Goal: Task Accomplishment & Management: Manage account settings

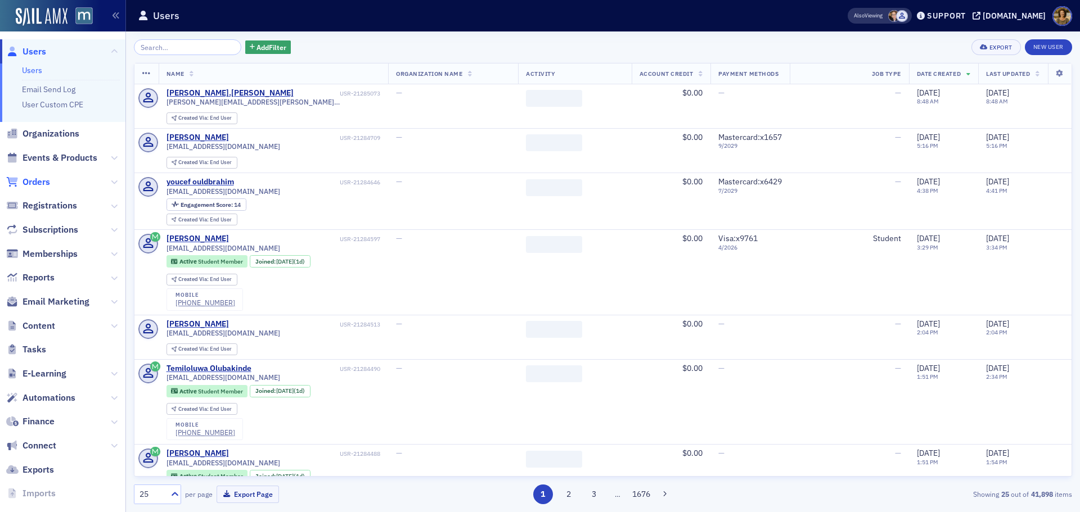
click at [40, 181] on span "Orders" at bounding box center [36, 182] width 28 height 12
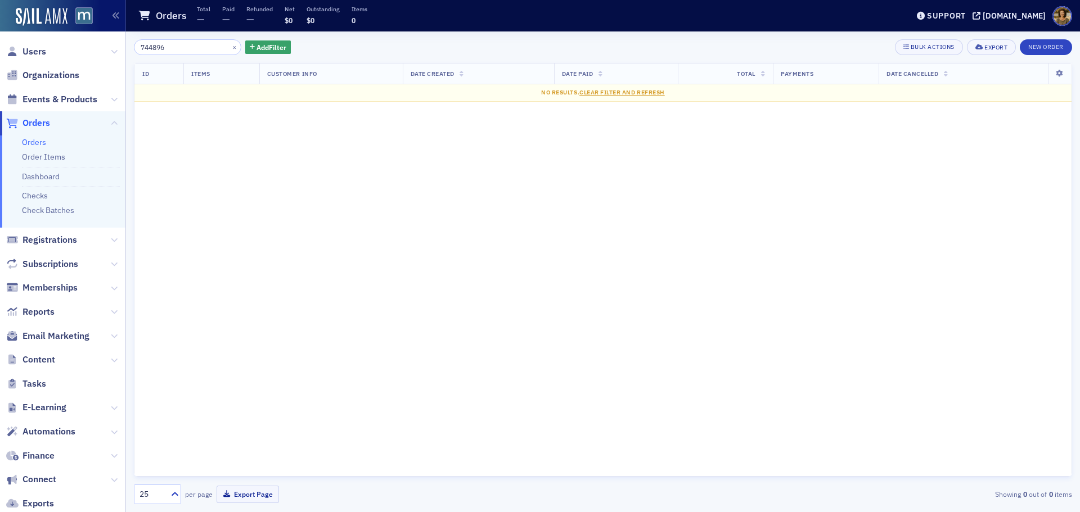
type input "744896"
drag, startPoint x: 181, startPoint y: 48, endPoint x: 115, endPoint y: 48, distance: 66.4
click at [115, 48] on div "Users Organizations Events & Products Orders Orders Order Items Dashboard Check…" at bounding box center [540, 256] width 1080 height 512
paste input "search"
drag, startPoint x: 183, startPoint y: 45, endPoint x: 111, endPoint y: 44, distance: 72.0
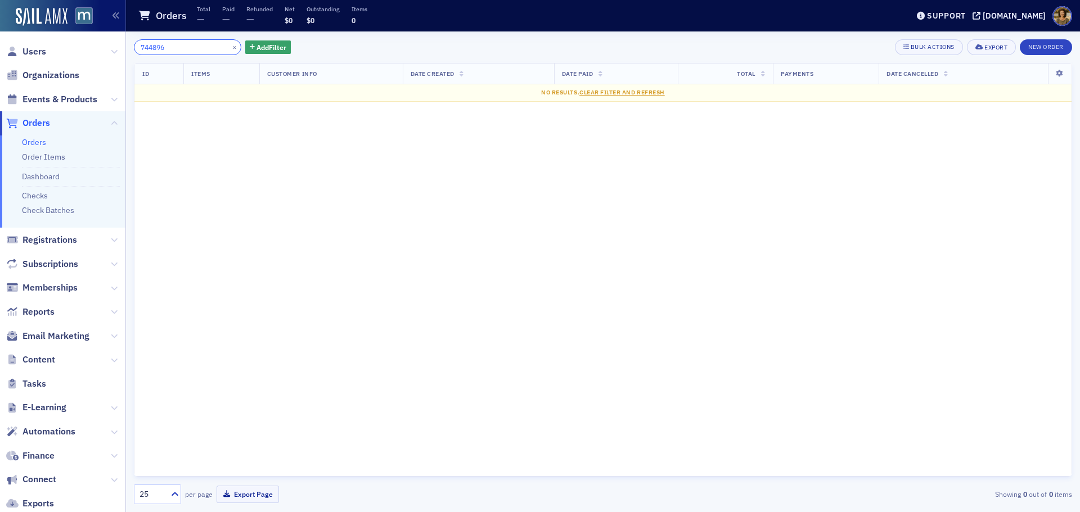
click at [111, 44] on div "Users Organizations Events & Products Orders Orders Order Items Dashboard Check…" at bounding box center [540, 256] width 1080 height 512
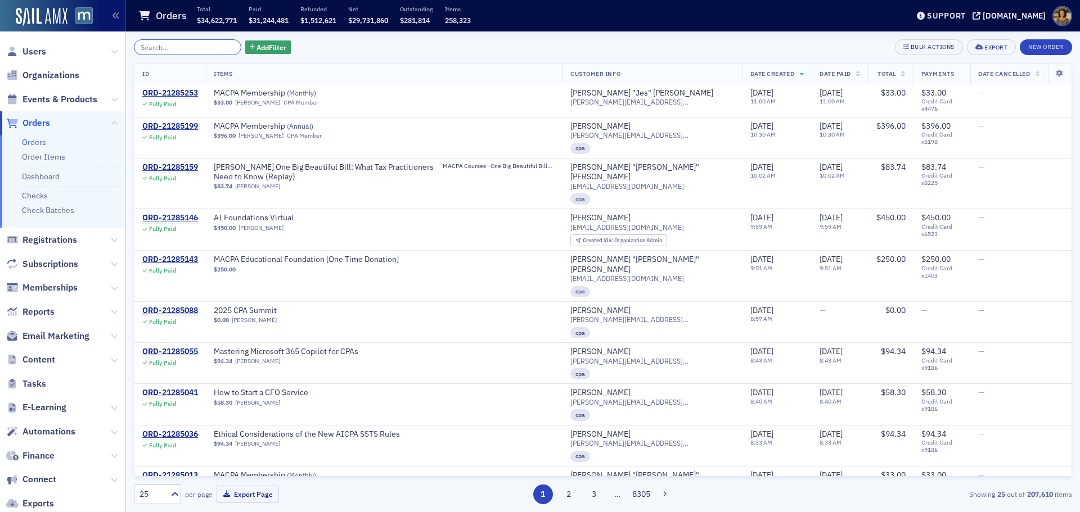
paste input "ORD-20694015"
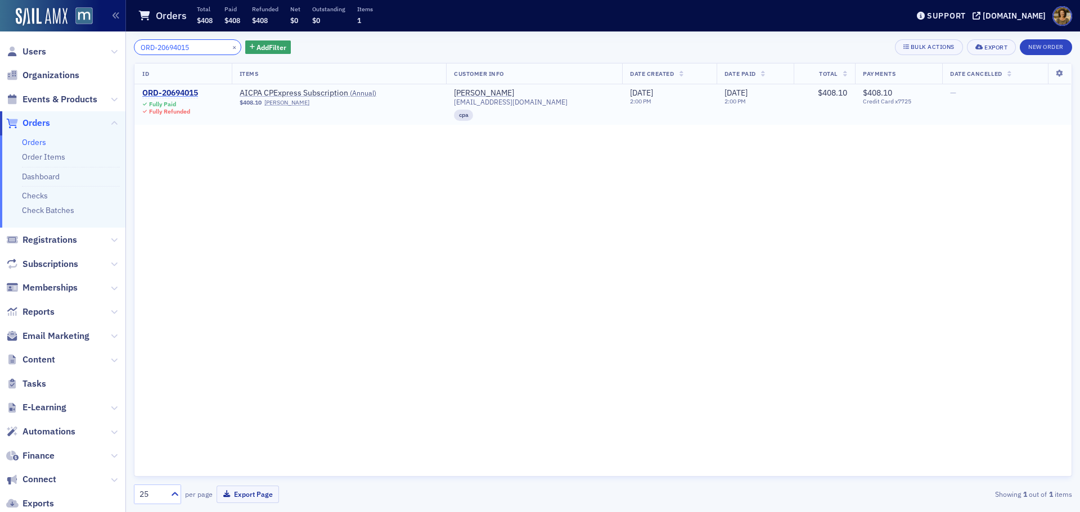
type input "ORD-20694015"
click at [178, 92] on div "ORD-20694015" at bounding box center [170, 93] width 56 height 10
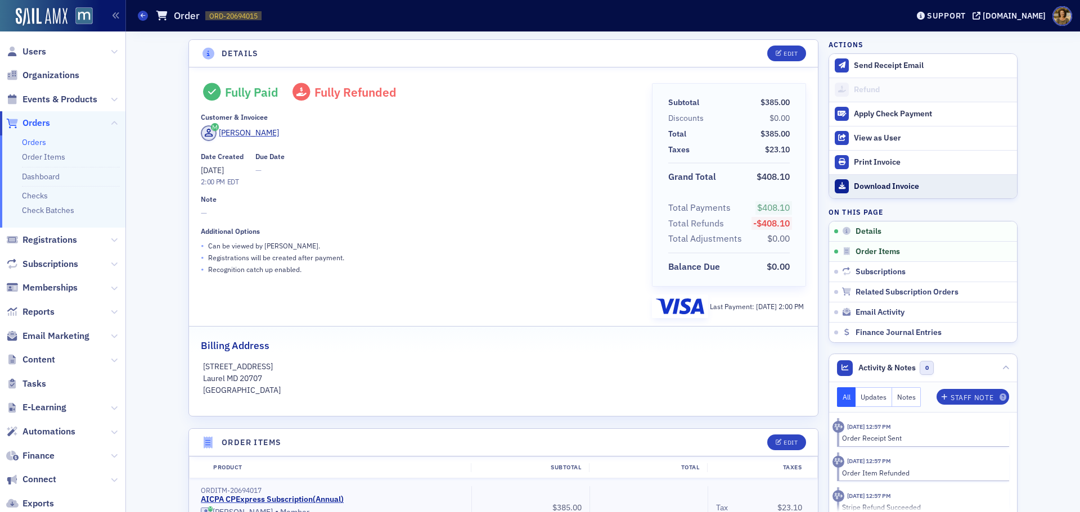
click at [870, 184] on div "Download Invoice" at bounding box center [932, 187] width 157 height 10
click at [143, 13] on icon at bounding box center [143, 15] width 4 height 5
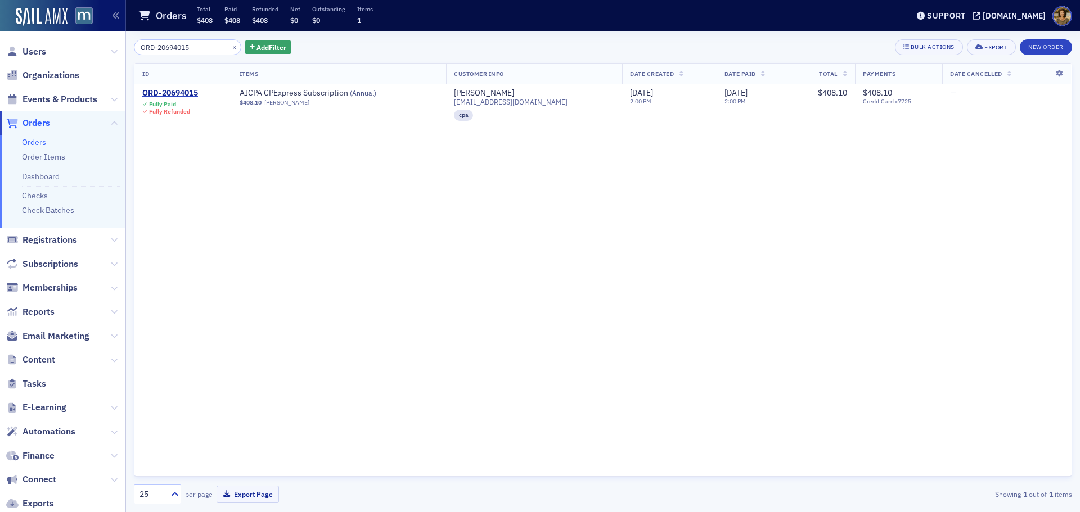
drag, startPoint x: 157, startPoint y: 48, endPoint x: 124, endPoint y: 52, distance: 32.8
click at [124, 52] on div "Users Organizations Events & Products Orders Orders Order Items Dashboard Check…" at bounding box center [540, 256] width 1080 height 512
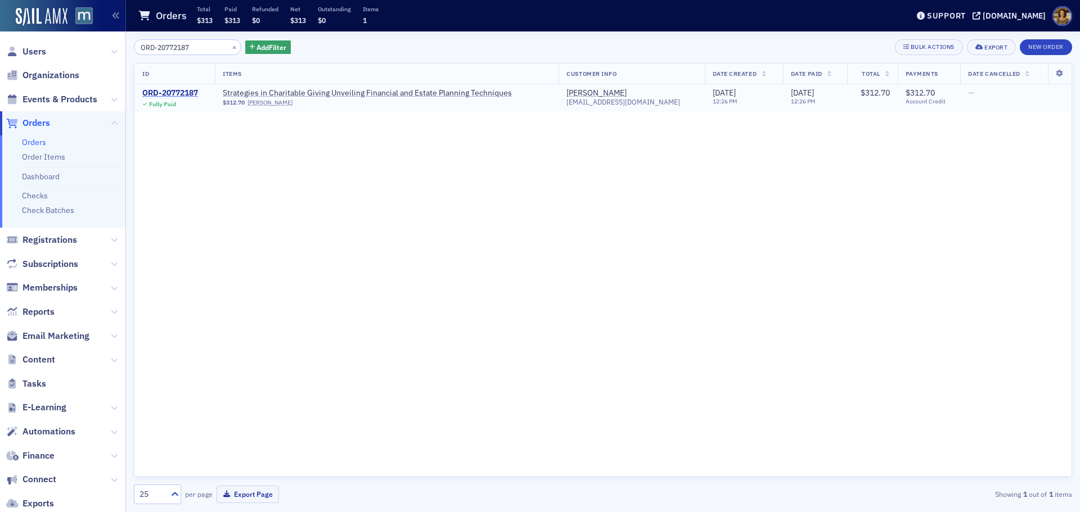
type input "ORD-20772187"
click at [161, 94] on div "ORD-20772187" at bounding box center [170, 93] width 56 height 10
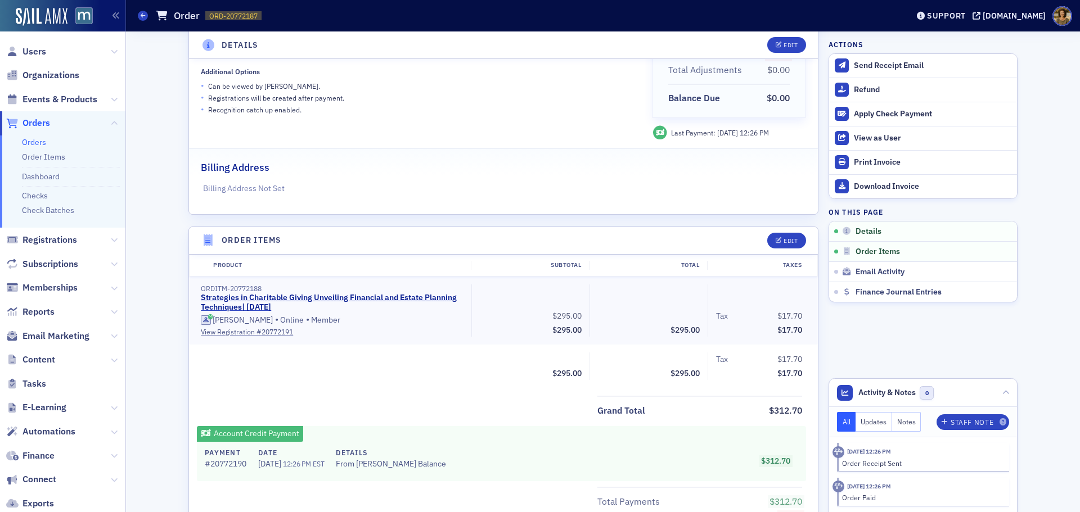
scroll to position [56, 0]
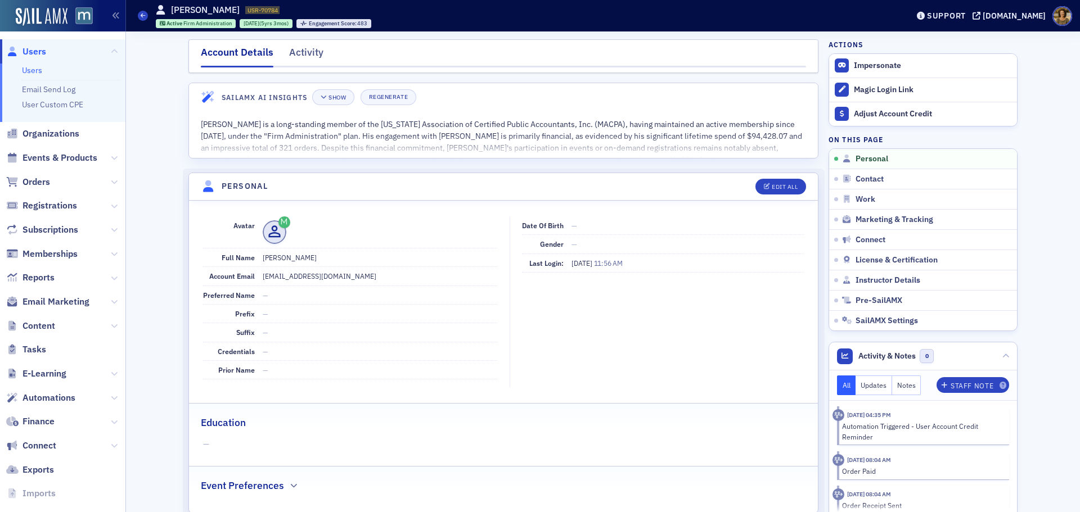
drag, startPoint x: 302, startPoint y: 49, endPoint x: 533, endPoint y: 60, distance: 230.8
click at [302, 49] on div "Activity" at bounding box center [306, 55] width 34 height 21
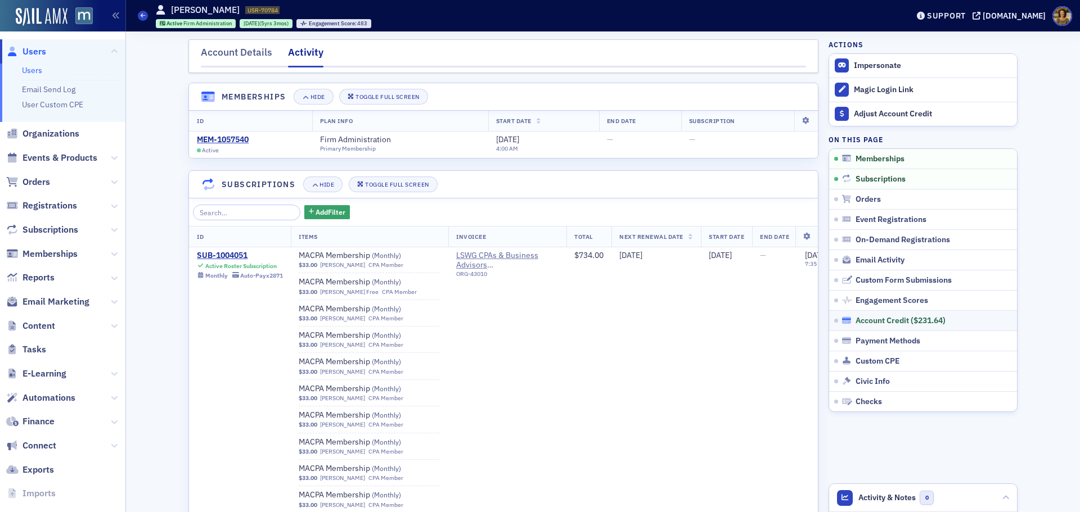
click at [868, 321] on div "Account Credit ( $231.64 )" at bounding box center [900, 321] width 90 height 10
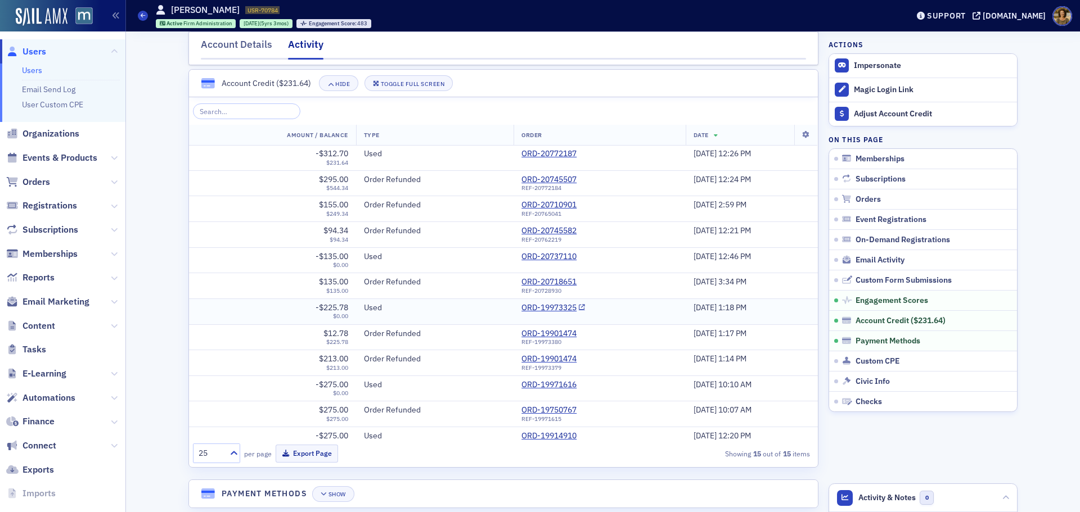
scroll to position [1549, 0]
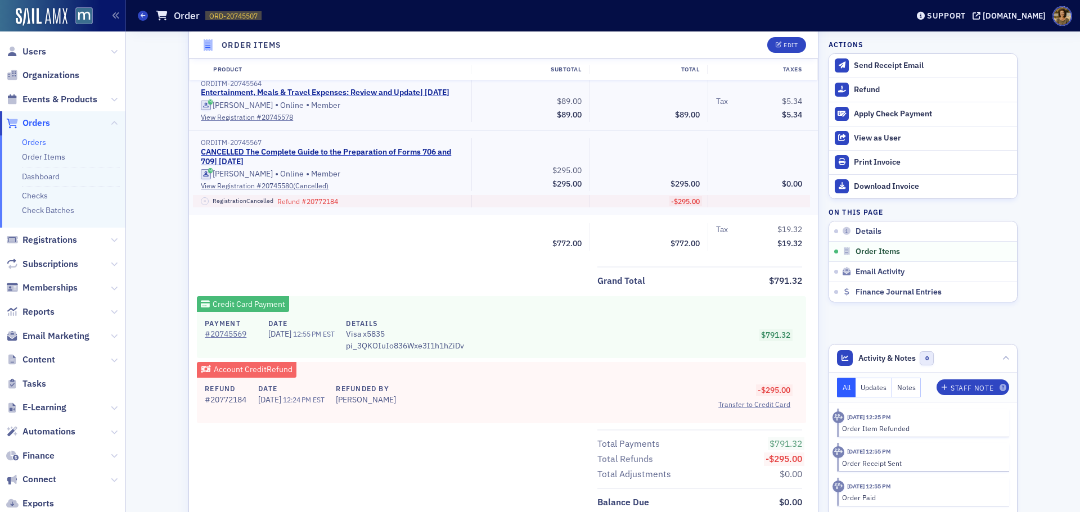
scroll to position [675, 0]
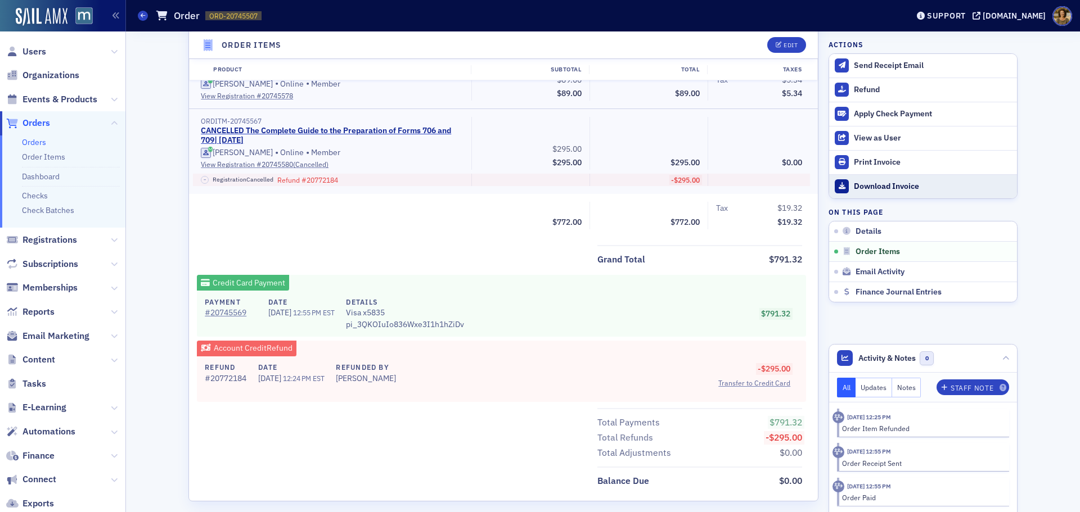
click at [888, 189] on div "Download Invoice" at bounding box center [932, 187] width 157 height 10
click at [224, 319] on link "# 20745569" at bounding box center [231, 313] width 52 height 12
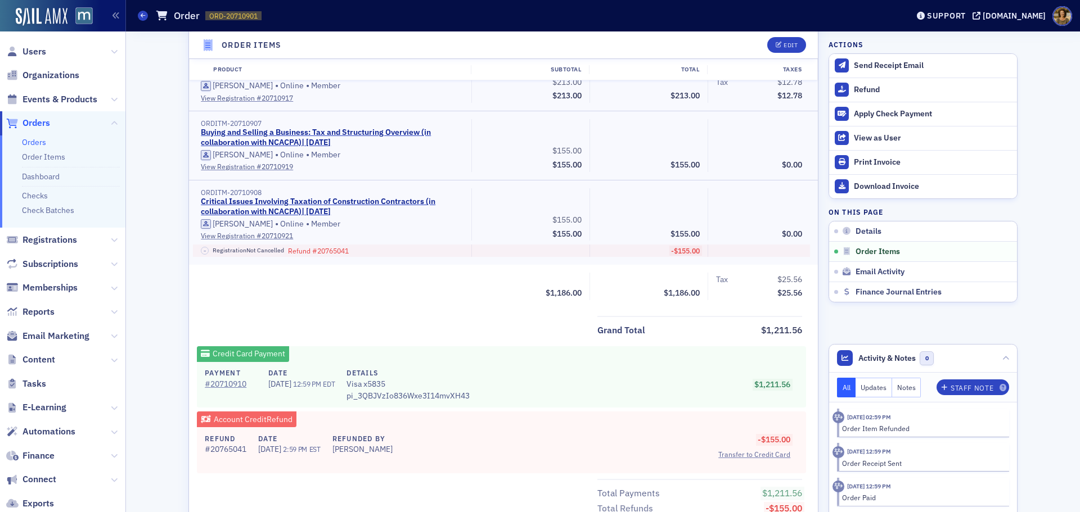
scroll to position [619, 0]
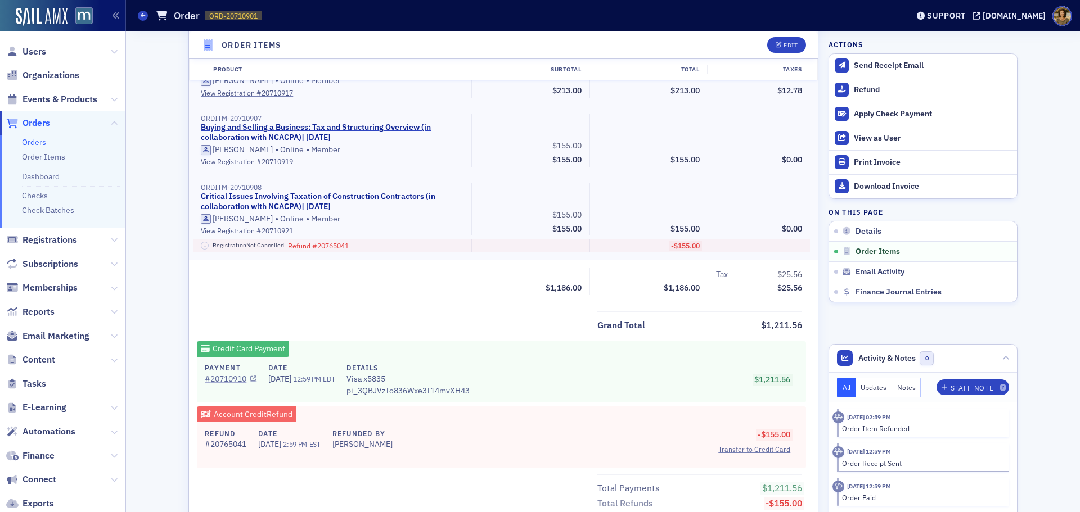
click at [219, 385] on link "# 20710910" at bounding box center [231, 379] width 52 height 12
click at [878, 160] on div "Print Invoice" at bounding box center [932, 162] width 157 height 10
click at [865, 186] on div "Download Invoice" at bounding box center [932, 187] width 157 height 10
